Goal: Task Accomplishment & Management: Complete application form

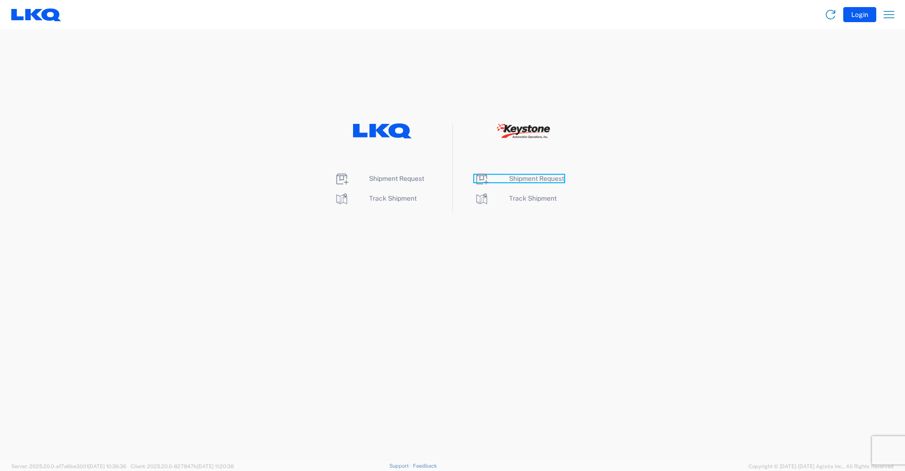
click at [520, 181] on span "Shipment Request" at bounding box center [536, 179] width 55 height 8
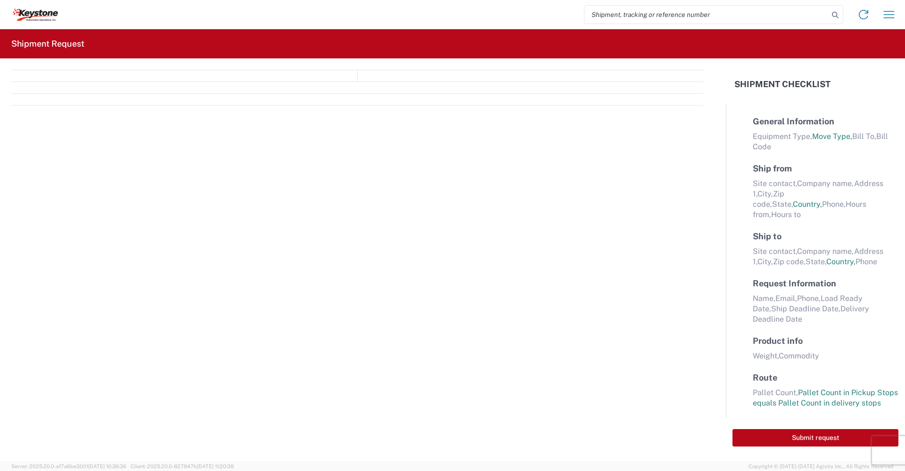
select select "FULL"
select select "LBS"
select select "IN"
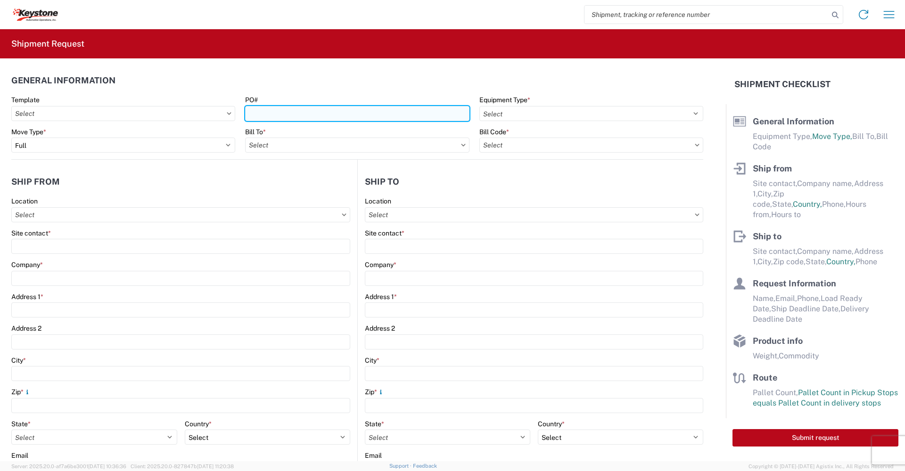
click at [266, 119] on input "PO#" at bounding box center [357, 113] width 224 height 15
type input "2095319([DATE])"
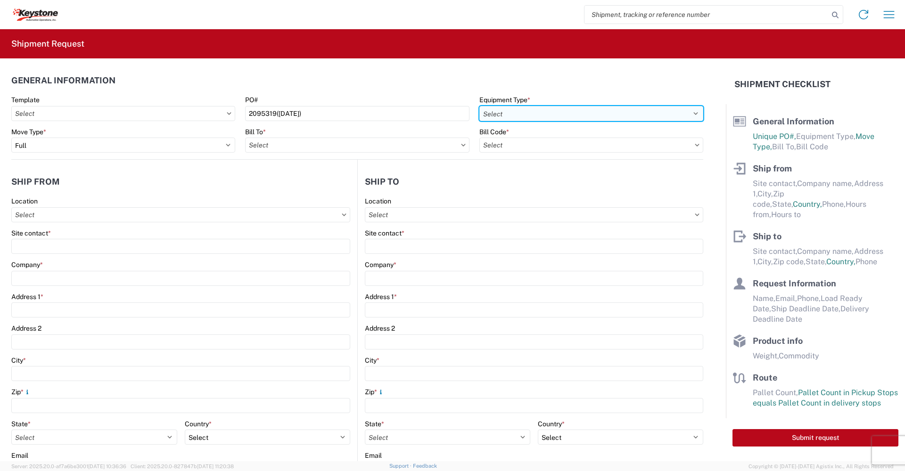
click at [689, 113] on select "Select 53’ Dry Van Flatbed Dropdeck (van) Lowboy (flatbed) Rail" at bounding box center [591, 113] width 224 height 15
select select "STDV"
click at [479, 106] on select "Select 53’ Dry Van Flatbed Dropdeck (van) Lowboy (flatbed) Rail" at bounding box center [591, 113] width 224 height 15
click at [171, 218] on input "text" at bounding box center [180, 214] width 339 height 15
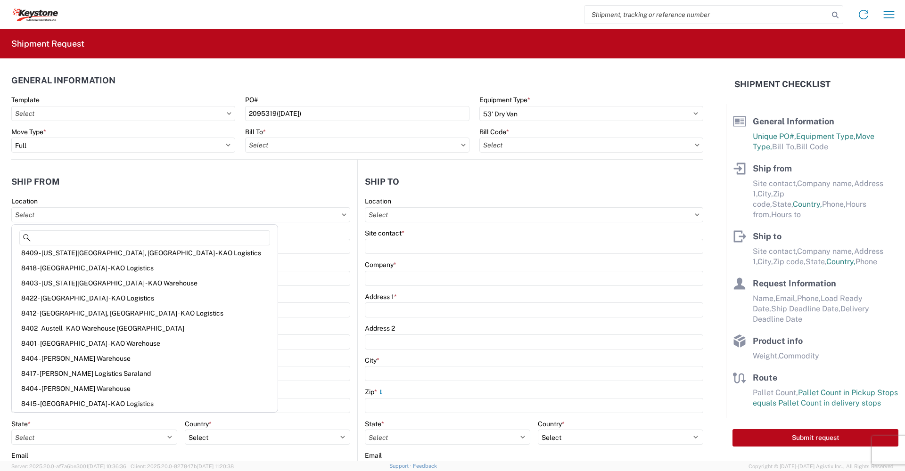
scroll to position [140, 0]
click at [73, 346] on div "8401 - [GEOGRAPHIC_DATA] - KAO Warehouse" at bounding box center [145, 342] width 262 height 15
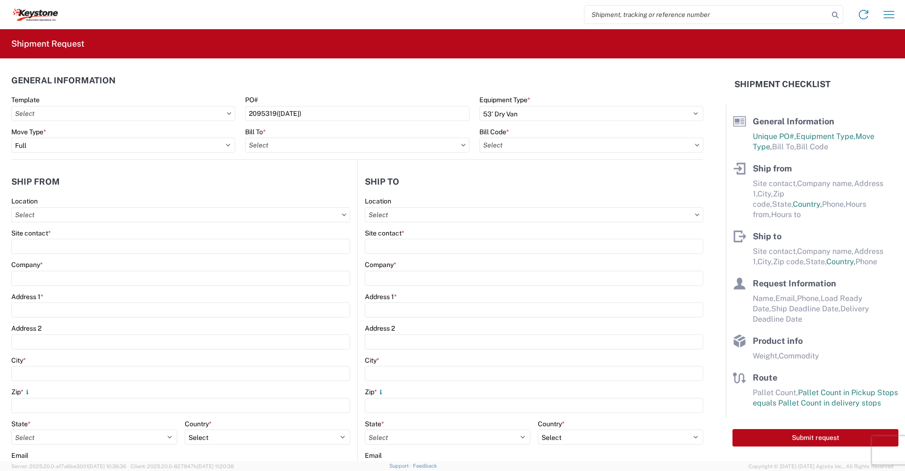
type input "8401 - [GEOGRAPHIC_DATA] - KAO Warehouse"
type input "KAO"
type input "[STREET_ADDRESS][PERSON_NAME]"
type input "[GEOGRAPHIC_DATA]"
type input "18643"
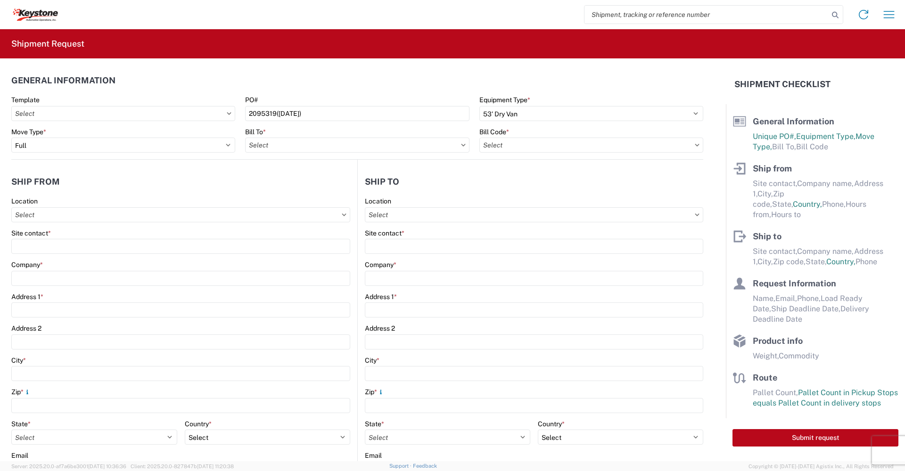
select select "PA"
select select "US"
type input "07:00"
type input "17:00"
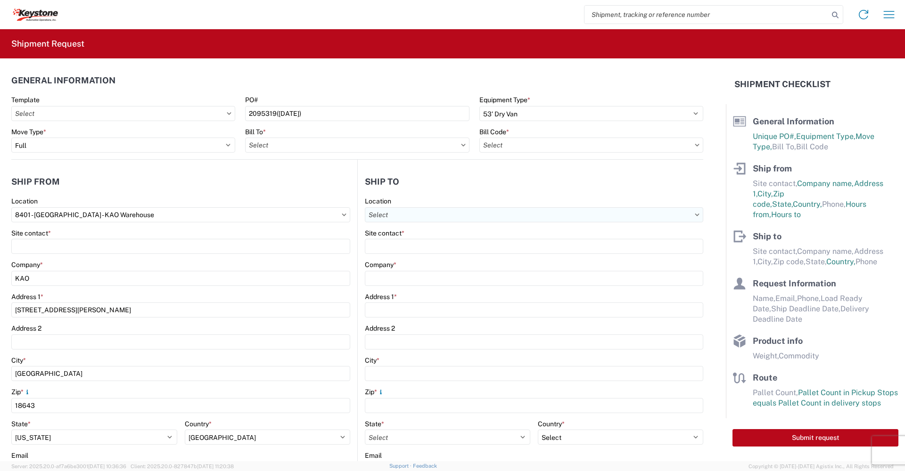
click at [412, 215] on input "text" at bounding box center [534, 214] width 339 height 15
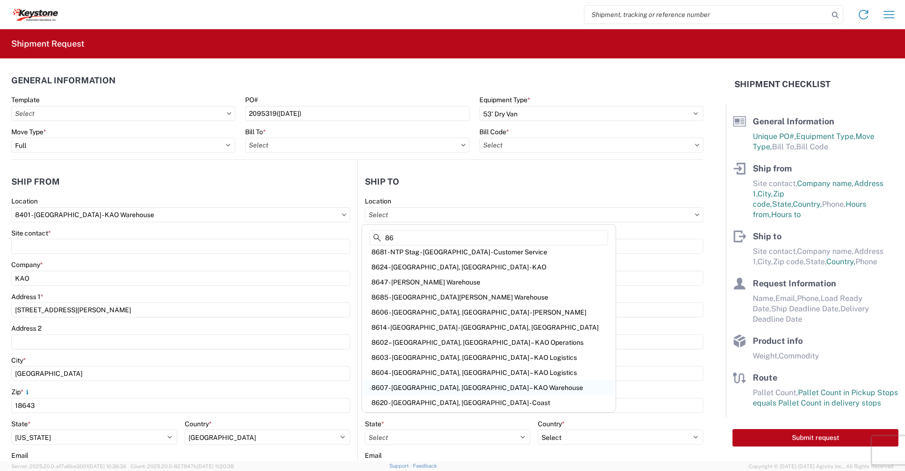
type input "86"
click at [407, 388] on div "8607 - [GEOGRAPHIC_DATA], [GEOGRAPHIC_DATA] – KAO Warehouse" at bounding box center [489, 387] width 250 height 15
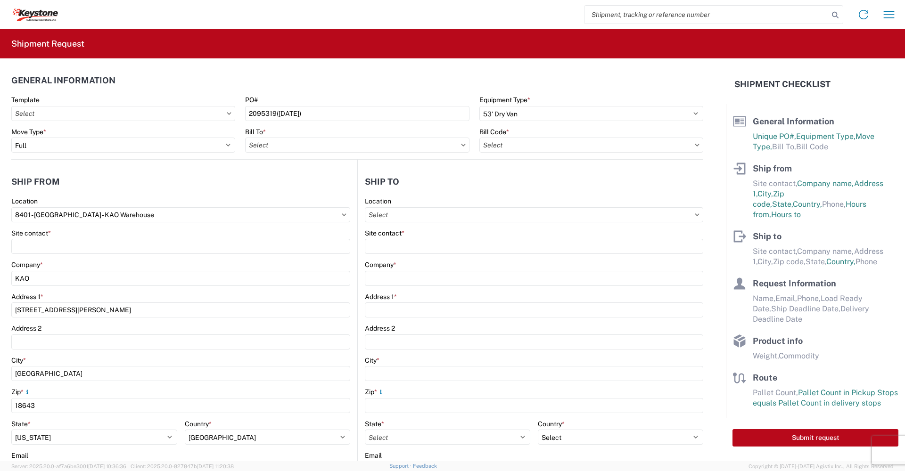
type input "8607 - [GEOGRAPHIC_DATA], [GEOGRAPHIC_DATA] – KAO Warehouse"
type input "KAO"
type input "[STREET_ADDRESS][PERSON_NAME]"
type input "[GEOGRAPHIC_DATA]"
type input "48193"
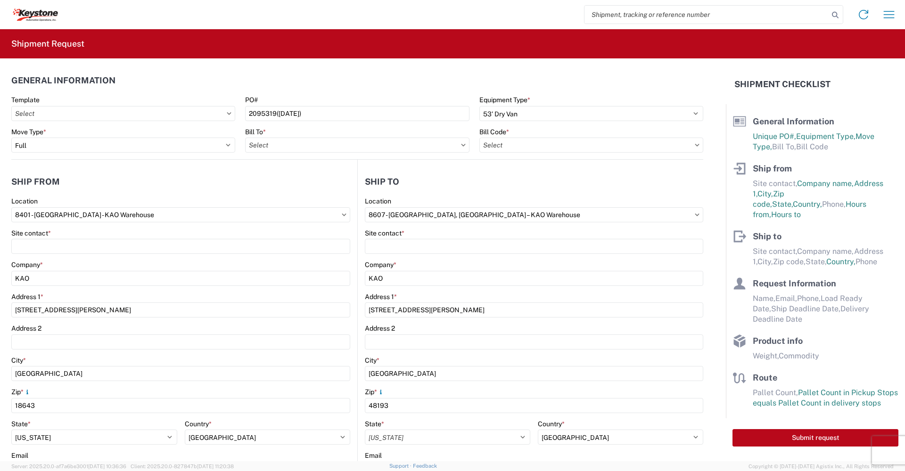
select select "US"
click at [461, 145] on icon at bounding box center [463, 145] width 4 height 2
click at [387, 146] on input "text" at bounding box center [357, 145] width 224 height 15
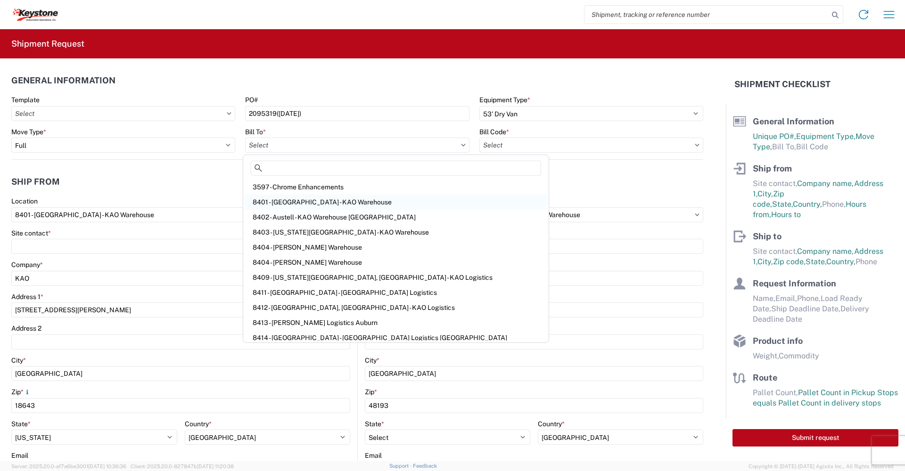
click at [310, 203] on div "8401 - [GEOGRAPHIC_DATA] - KAO Warehouse" at bounding box center [396, 202] width 302 height 15
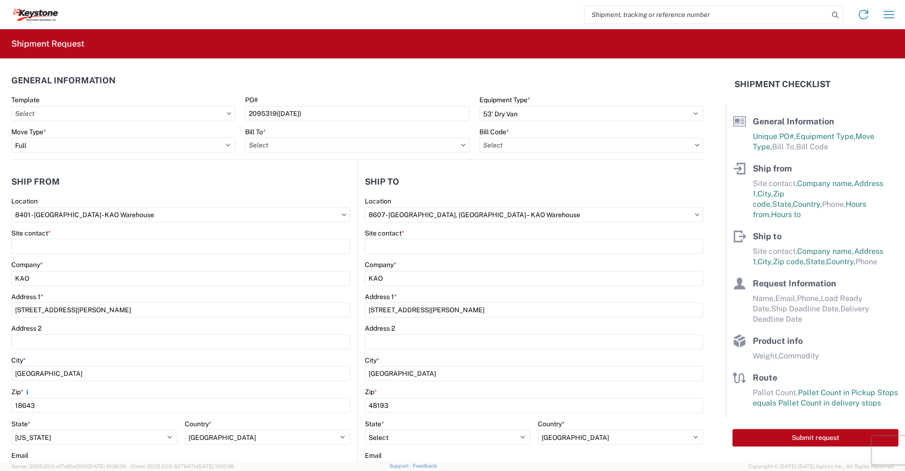
type input "8401 - [GEOGRAPHIC_DATA] - KAO Warehouse"
click at [544, 148] on input "text" at bounding box center [591, 145] width 224 height 15
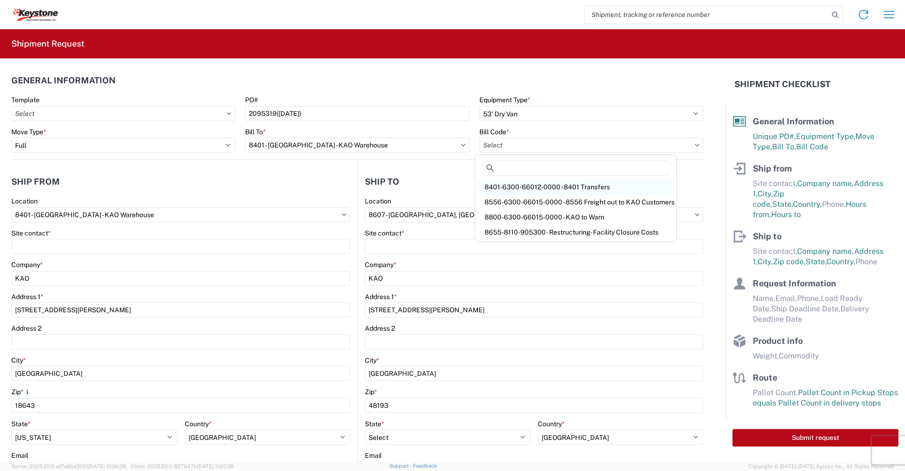
click at [516, 185] on div "8401-6300-66012-0000 - 8401 Transfers" at bounding box center [576, 187] width 198 height 15
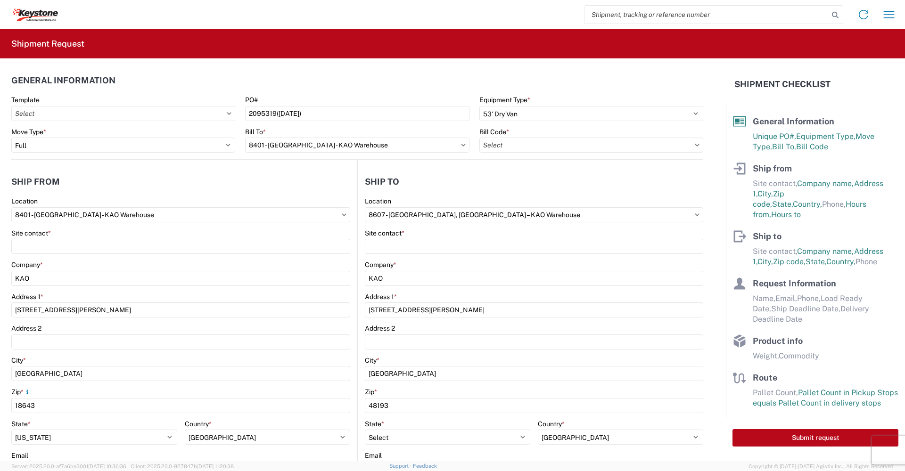
type input "8401-6300-66012-0000 - 8401 Transfers, 8401-6300-66012-0000 - 8401 Transfers"
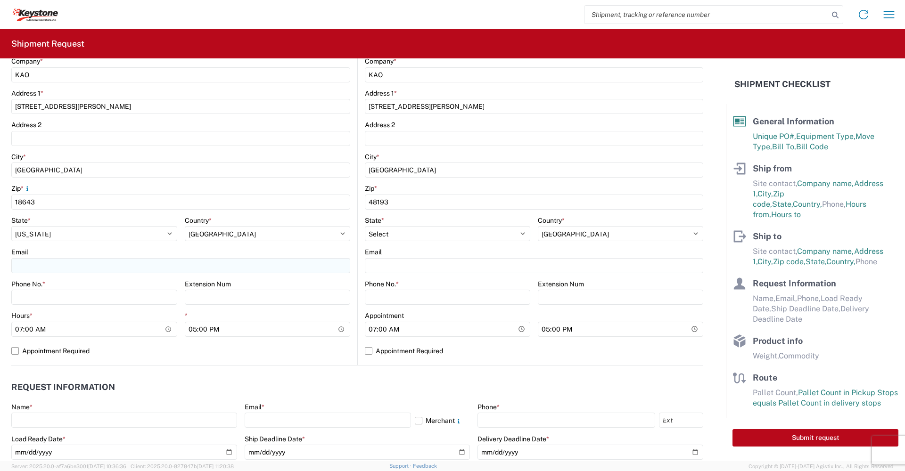
scroll to position [189, 0]
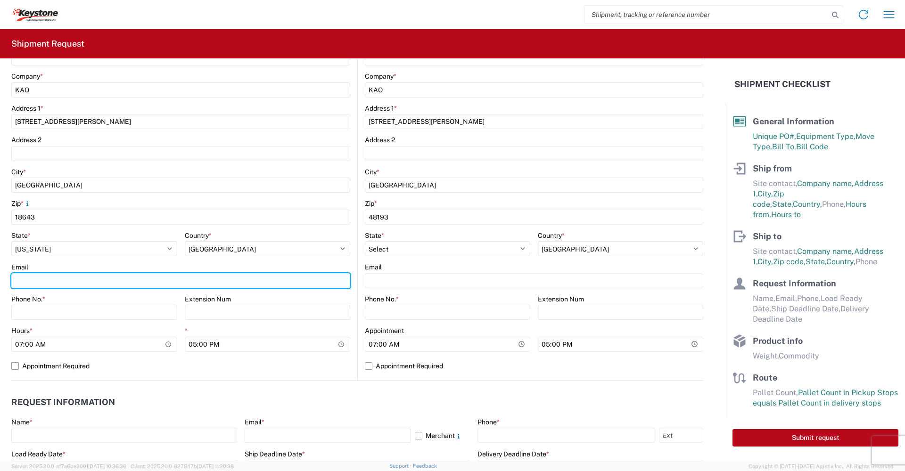
click at [63, 282] on input "Email" at bounding box center [180, 280] width 339 height 15
type input "[EMAIL_ADDRESS][DOMAIN_NAME]"
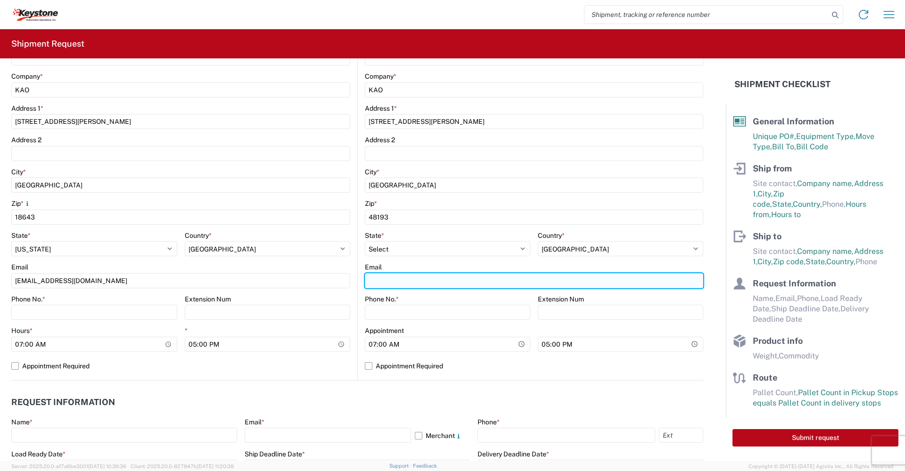
click at [429, 281] on input "Email" at bounding box center [534, 280] width 339 height 15
type input "[EMAIL_ADDRESS][DOMAIN_NAME]"
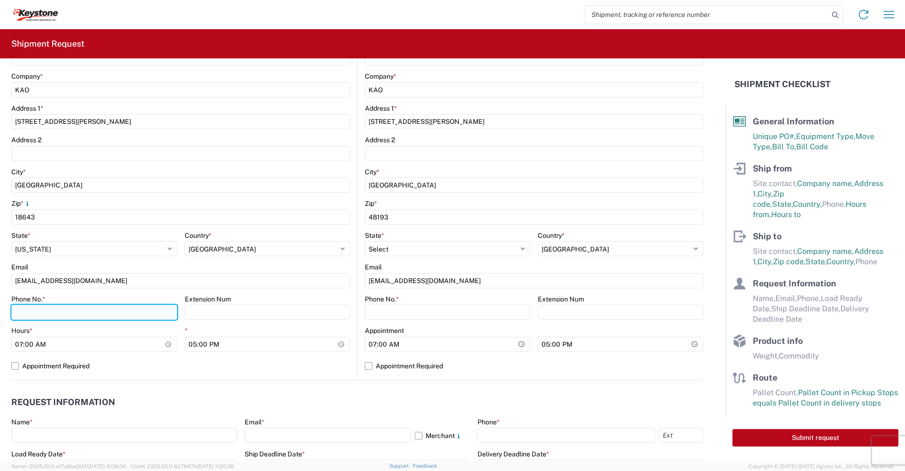
click at [78, 312] on input "Phone No. *" at bounding box center [94, 312] width 166 height 15
type input "[PHONE_NUMBER]"
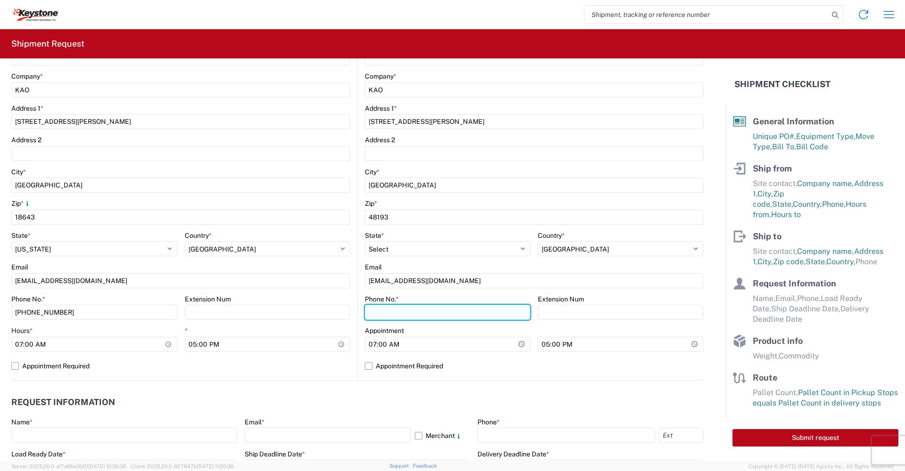
click at [380, 314] on input "Phone No. *" at bounding box center [447, 312] width 165 height 15
type input "6"
type input "570655-4514"
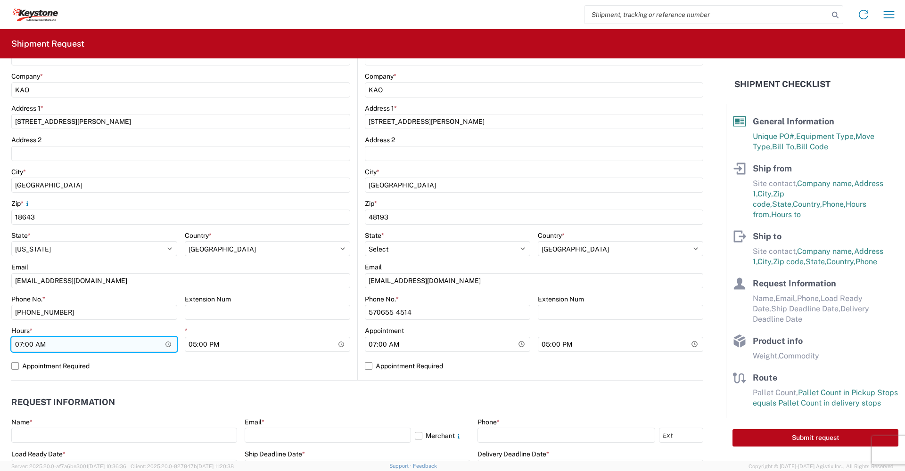
click at [165, 346] on input "07:00" at bounding box center [94, 344] width 166 height 15
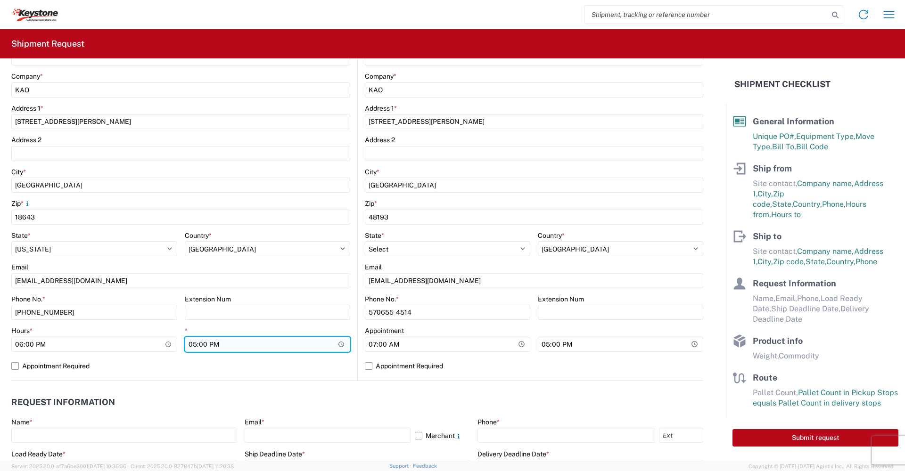
type input "18:00"
click at [337, 345] on input "17:00" at bounding box center [268, 344] width 166 height 15
type input "18:00"
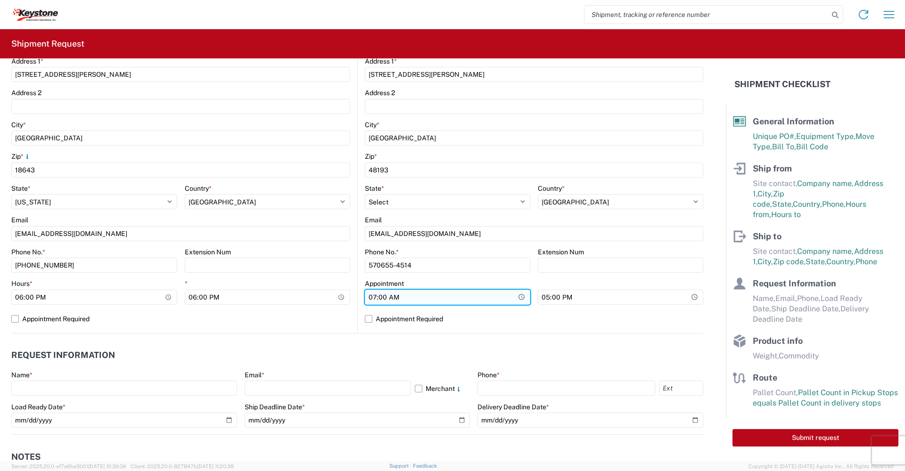
click at [518, 296] on input "07:00" at bounding box center [447, 297] width 165 height 15
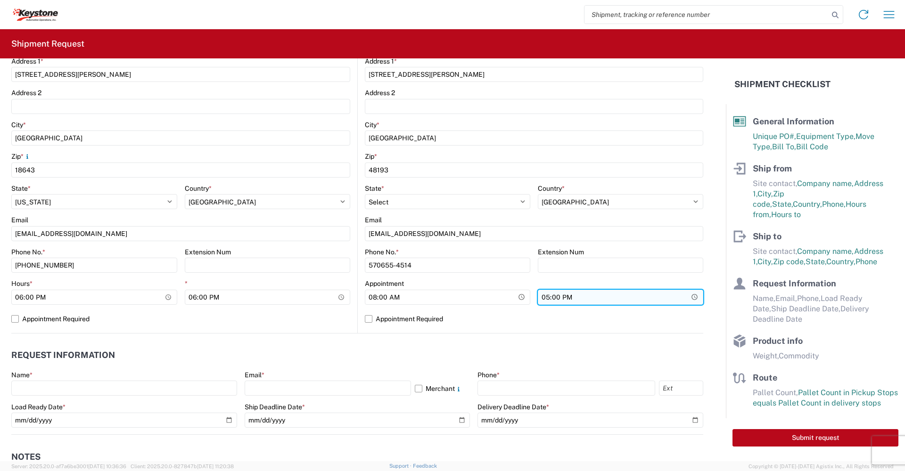
type input "08:00"
click at [687, 296] on input "17:00" at bounding box center [620, 297] width 165 height 15
type input "08:00"
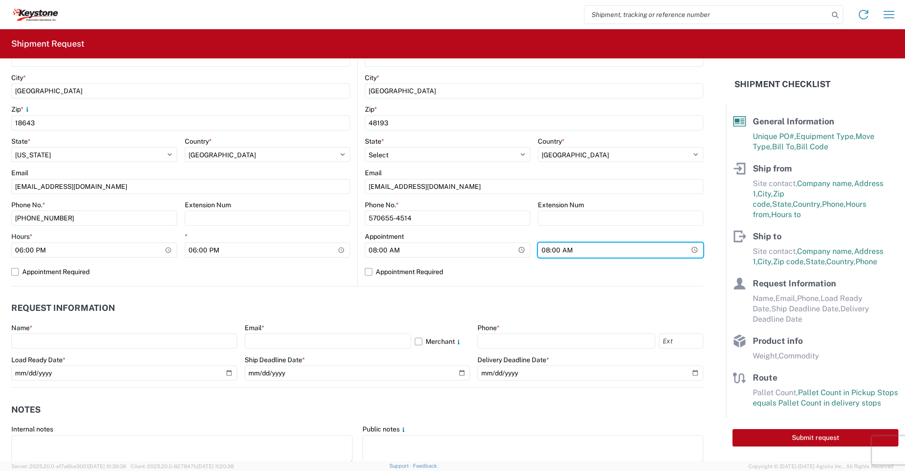
scroll to position [330, 0]
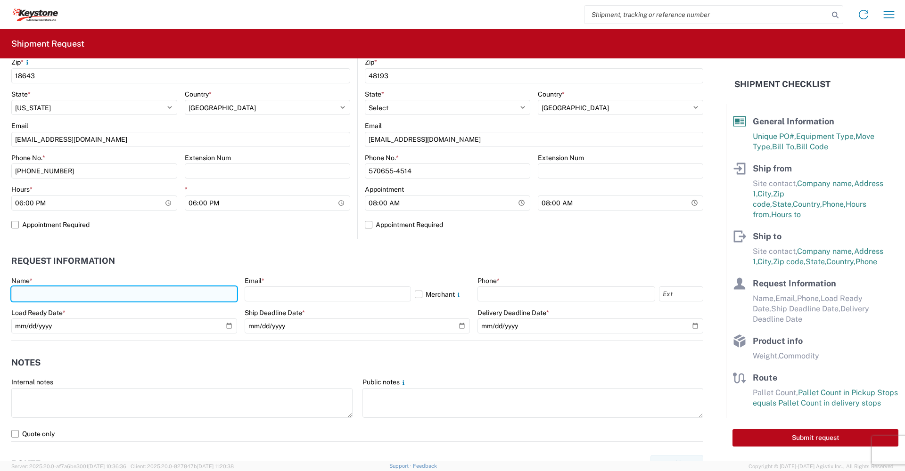
click at [35, 292] on input "text" at bounding box center [124, 294] width 226 height 15
type input "[PERSON_NAME]"
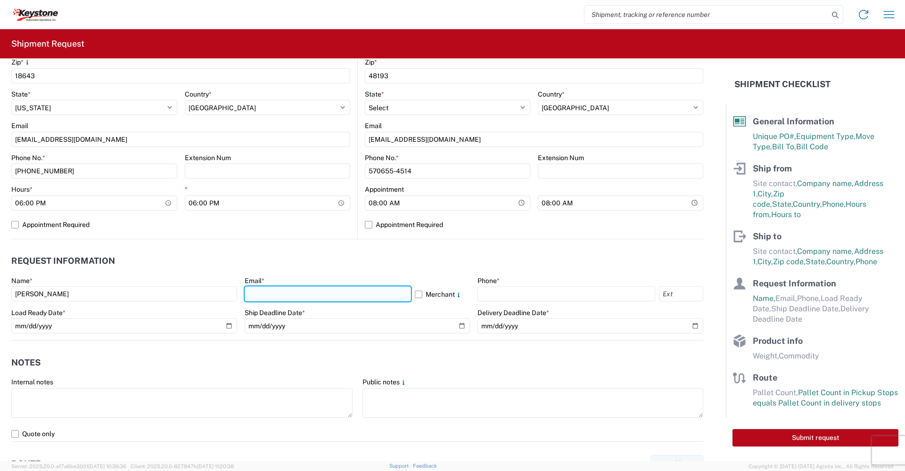
click at [261, 291] on input "text" at bounding box center [328, 294] width 166 height 15
type input "[EMAIL_ADDRESS][DOMAIN_NAME]"
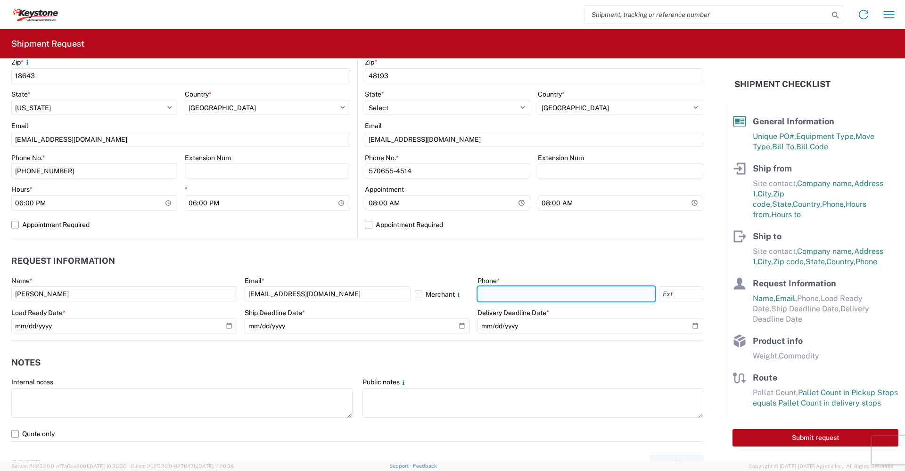
click at [498, 294] on input "text" at bounding box center [567, 294] width 178 height 15
type input "[PHONE_NUMBER]"
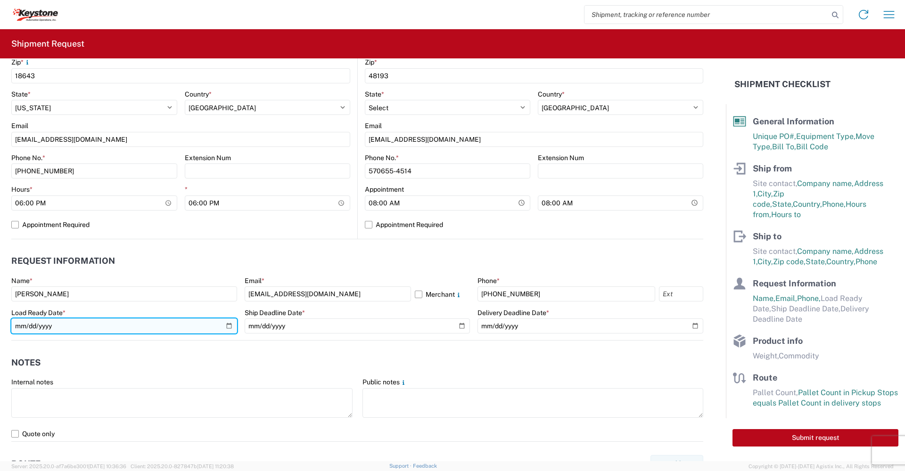
click at [228, 325] on input "date" at bounding box center [124, 326] width 226 height 15
type input "[DATE]"
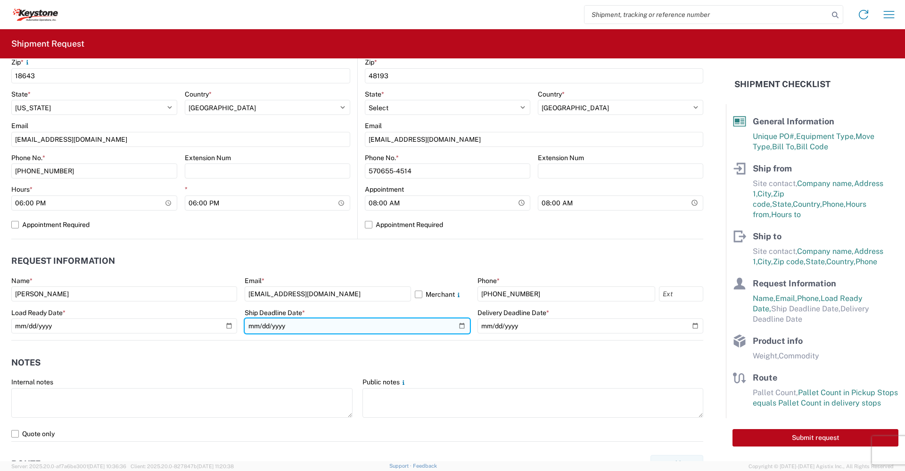
click at [458, 324] on input "date" at bounding box center [358, 326] width 226 height 15
type input "[DATE]"
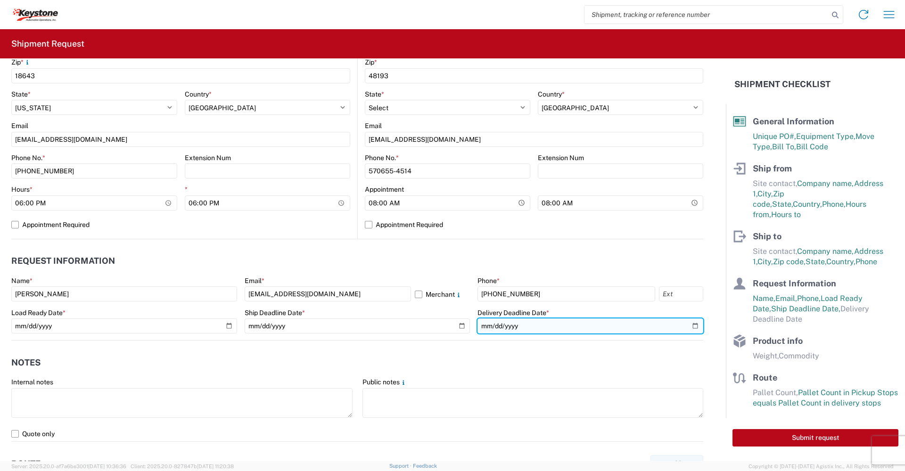
click at [688, 326] on input "date" at bounding box center [591, 326] width 226 height 15
type input "[DATE]"
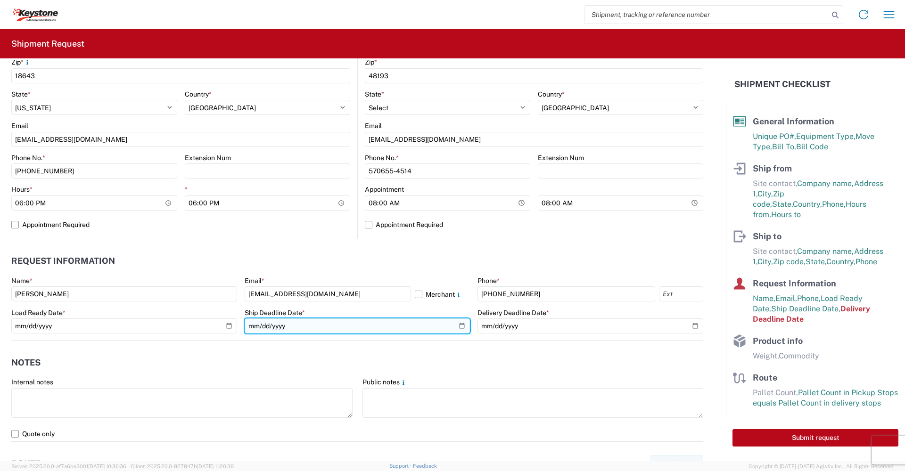
click at [457, 325] on input "[DATE]" at bounding box center [358, 326] width 226 height 15
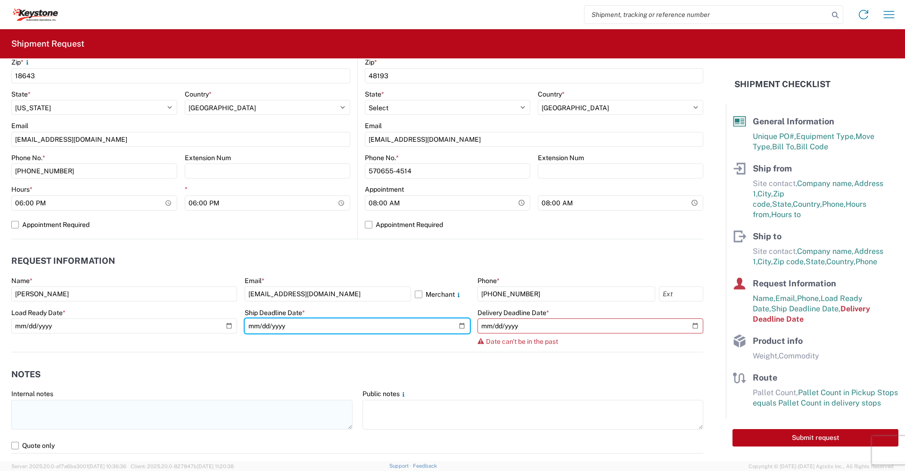
type input "[DATE]"
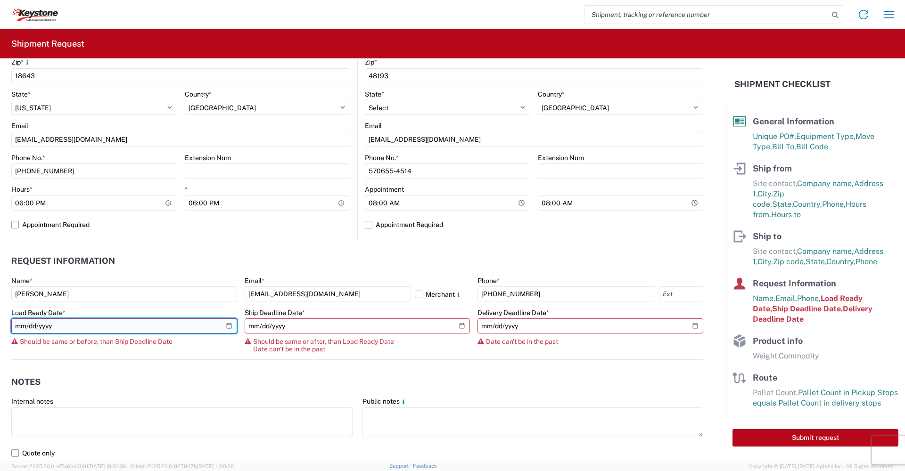
click at [227, 324] on input "[DATE]" at bounding box center [124, 326] width 226 height 15
click at [229, 326] on input "[DATE]" at bounding box center [124, 326] width 226 height 15
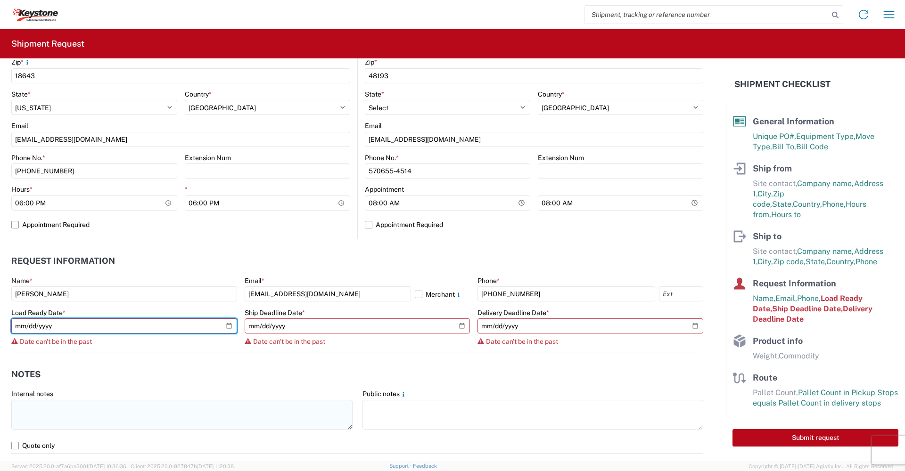
type input "[DATE]"
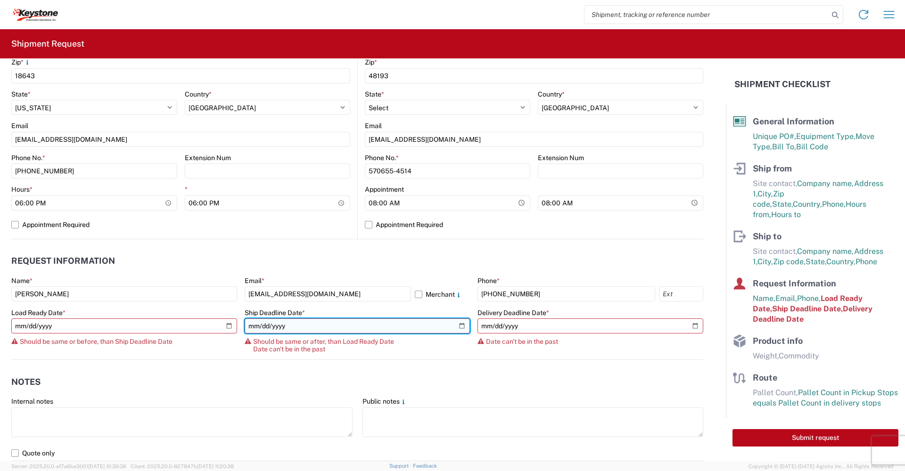
click at [459, 326] on input "[DATE]" at bounding box center [358, 326] width 226 height 15
type input "[DATE]"
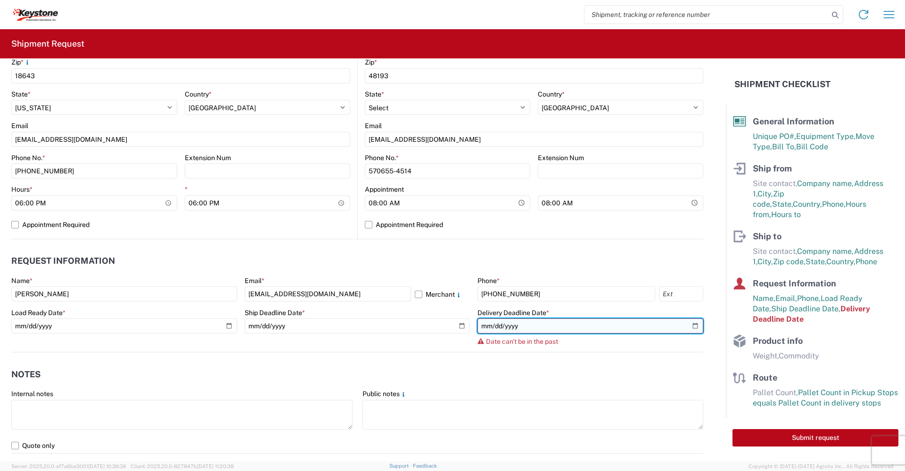
click at [689, 326] on input "[DATE]" at bounding box center [591, 326] width 226 height 15
type input "[DATE]"
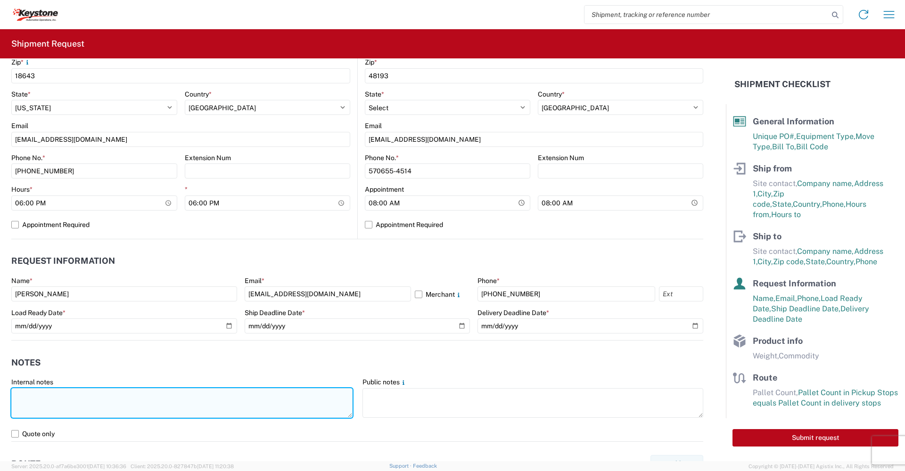
click at [52, 396] on textarea at bounding box center [181, 403] width 341 height 30
drag, startPoint x: 77, startPoint y: 394, endPoint x: 79, endPoint y: 399, distance: 6.0
click at [77, 395] on textarea "Load already [PERSON_NAME] thru R&L" at bounding box center [181, 403] width 341 height 30
click at [108, 394] on textarea "Load already booked thru R&L" at bounding box center [181, 403] width 341 height 30
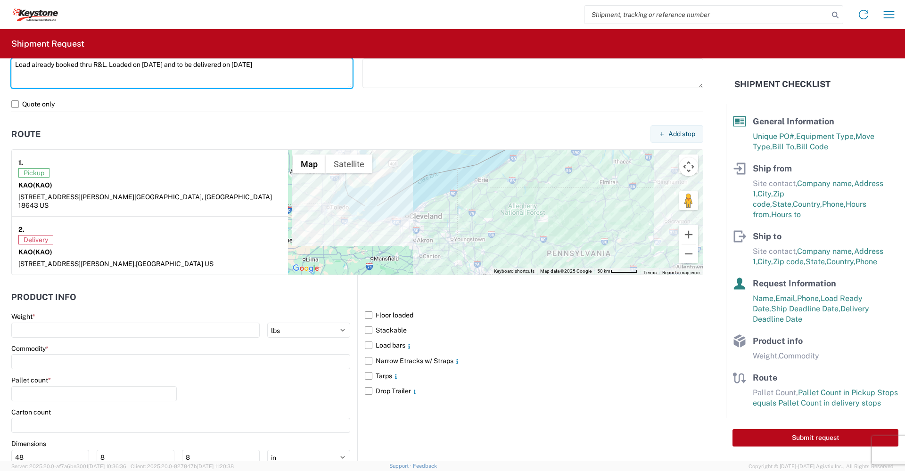
scroll to position [707, 0]
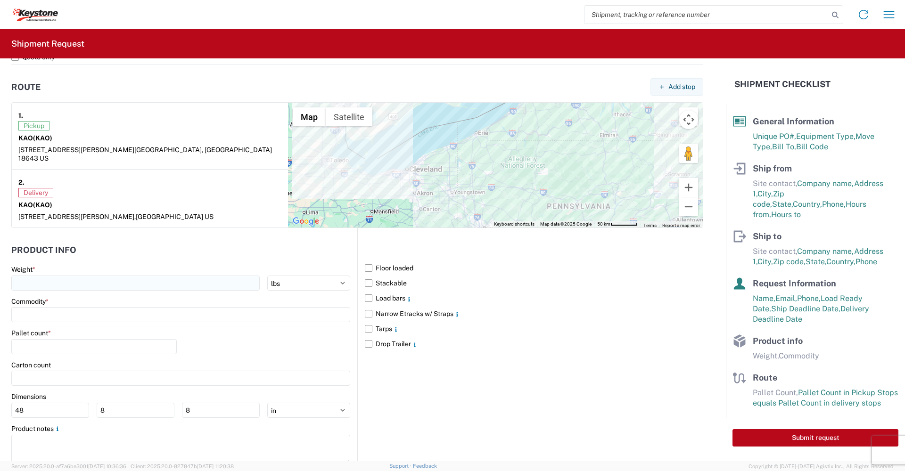
type textarea "Load already booked thru R&L. Loaded on [DATE] and to be delivered on [DATE]"
click at [220, 277] on input "number" at bounding box center [135, 283] width 248 height 15
type input "25000"
click at [98, 307] on input at bounding box center [180, 314] width 339 height 15
click at [91, 330] on input at bounding box center [96, 329] width 154 height 15
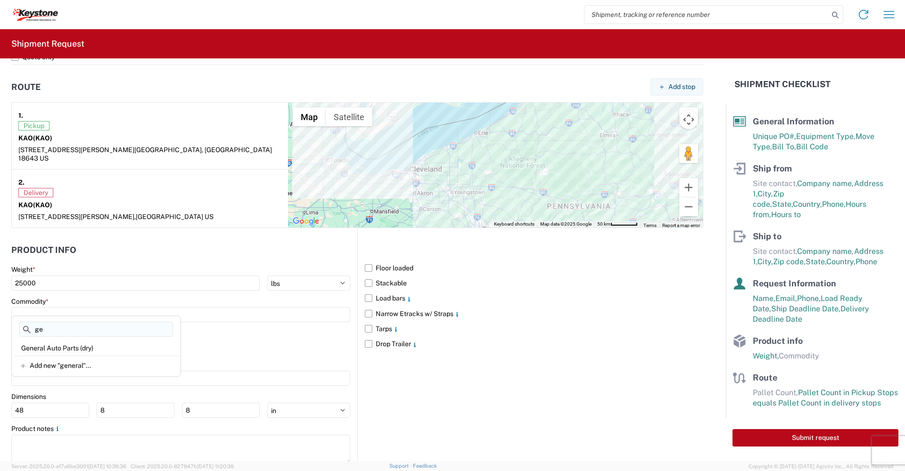
type input "g"
click at [61, 332] on input at bounding box center [96, 329] width 154 height 15
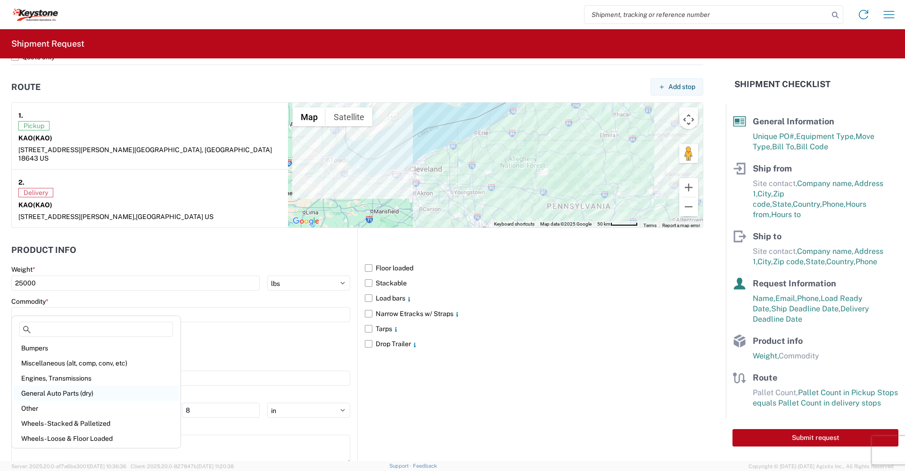
click at [53, 394] on div "General Auto Parts (dry)" at bounding box center [96, 393] width 165 height 15
type input "General Auto Parts (dry)"
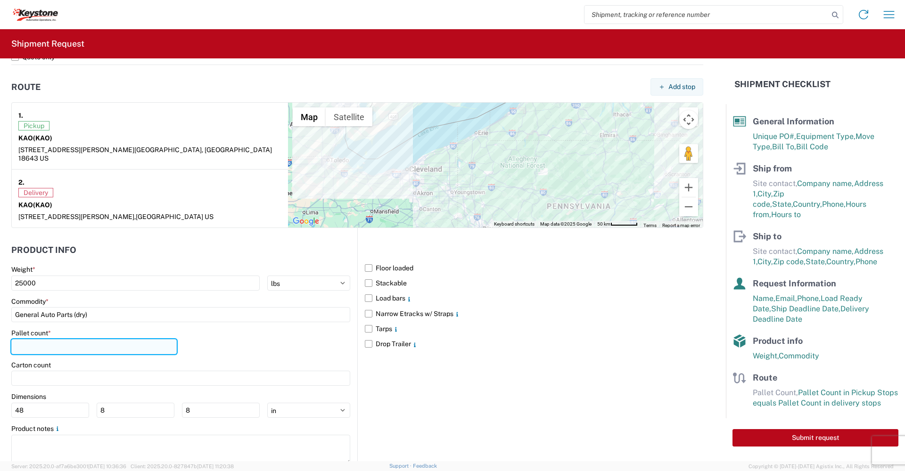
click at [48, 339] on input "number" at bounding box center [93, 346] width 165 height 15
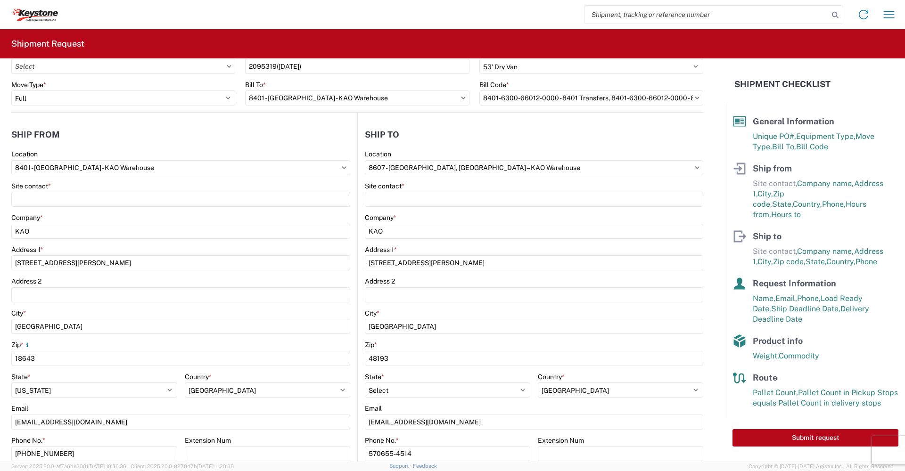
scroll to position [0, 0]
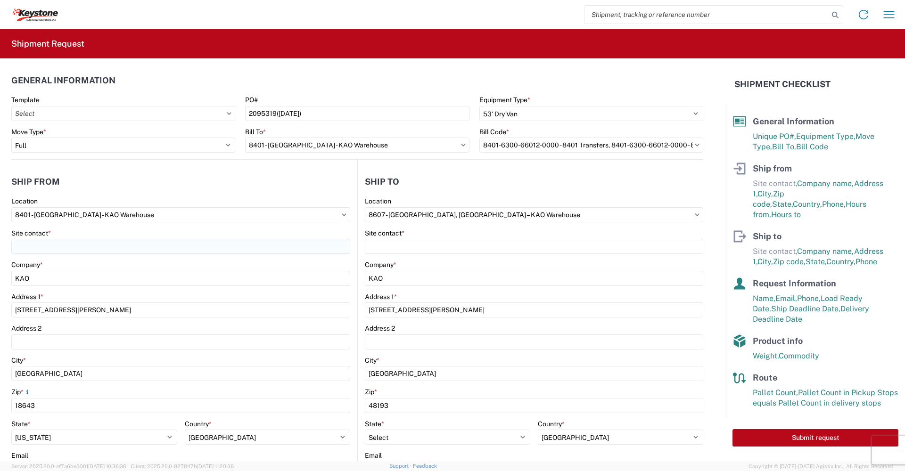
type input "20"
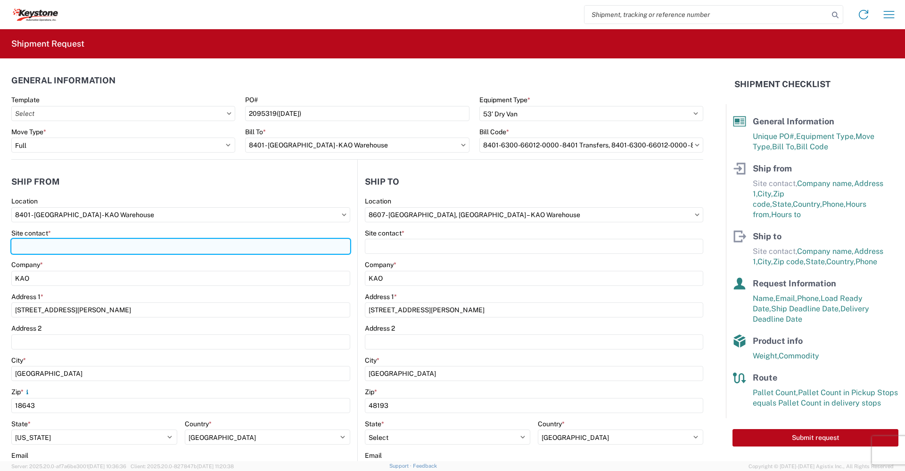
click at [75, 248] on input "Site contact *" at bounding box center [180, 246] width 339 height 15
type input "[PERSON_NAME]"
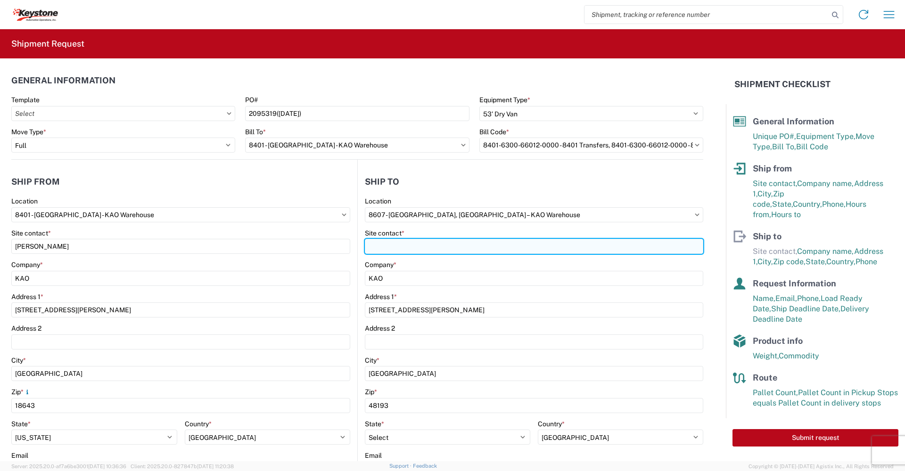
click at [389, 249] on input "Site contact *" at bounding box center [534, 246] width 339 height 15
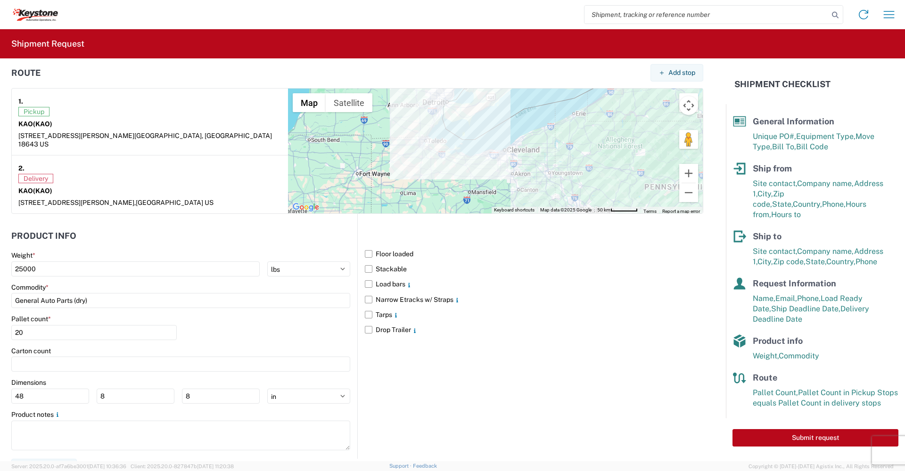
scroll to position [728, 0]
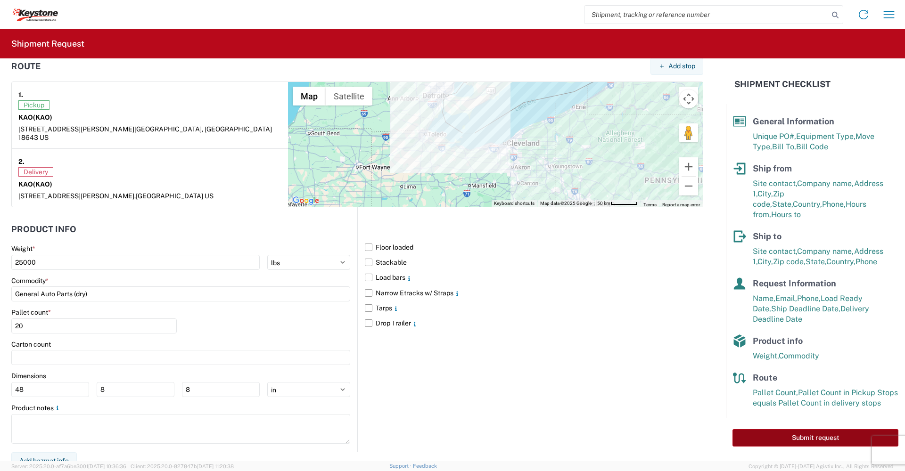
type input "[PERSON_NAME]"
click at [782, 431] on button "Submit request" at bounding box center [816, 437] width 166 height 17
select select "US"
